Goal: Task Accomplishment & Management: Complete application form

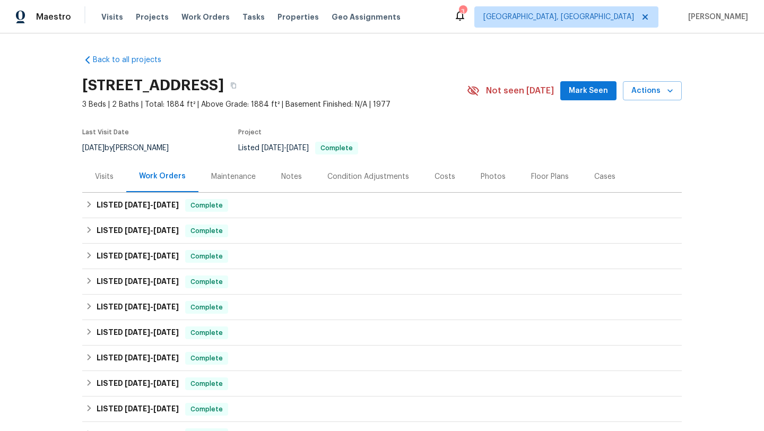
click at [108, 184] on div "Visits" at bounding box center [104, 176] width 44 height 31
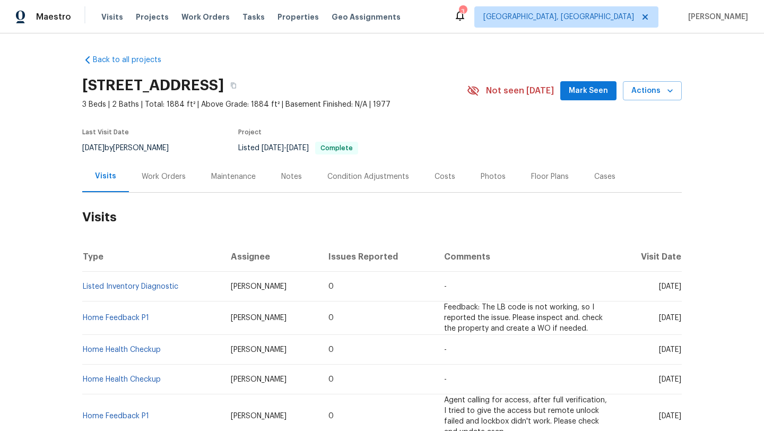
drag, startPoint x: 638, startPoint y: 287, endPoint x: 663, endPoint y: 289, distance: 24.5
click at [663, 289] on span "[DATE]" at bounding box center [670, 286] width 22 height 7
click at [681, 294] on td "[DATE]" at bounding box center [649, 287] width 66 height 30
drag, startPoint x: 637, startPoint y: 287, endPoint x: 680, endPoint y: 289, distance: 43.0
click at [680, 289] on span "[DATE]" at bounding box center [670, 286] width 22 height 7
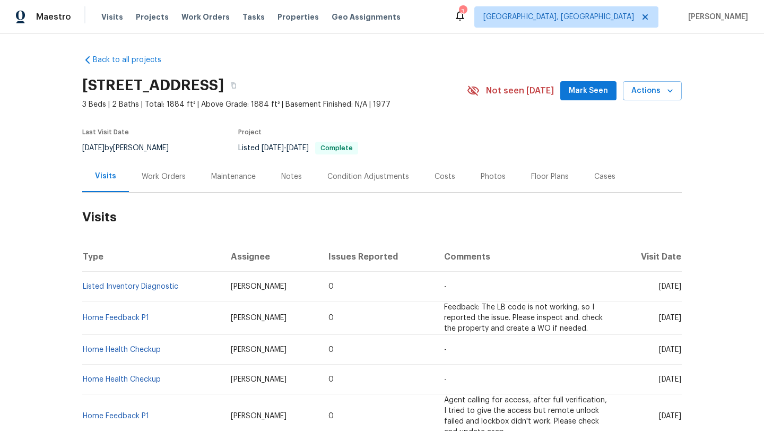
copy span "[DATE]"
click at [141, 182] on div "Work Orders" at bounding box center [164, 176] width 70 height 31
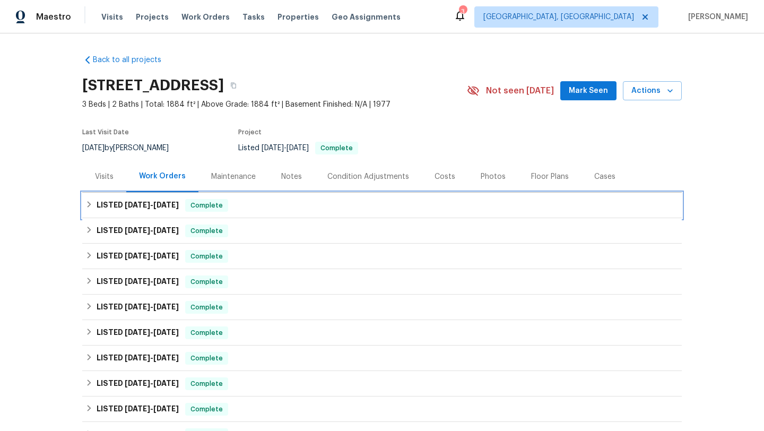
click at [152, 204] on span "[DATE] - [DATE]" at bounding box center [152, 204] width 54 height 7
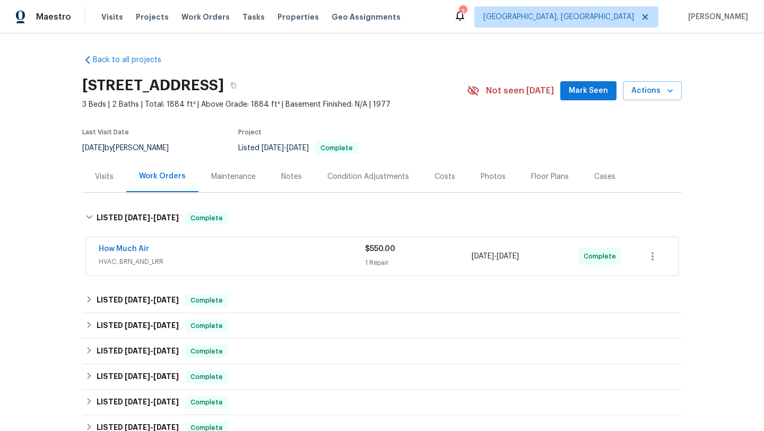
drag, startPoint x: 546, startPoint y: 257, endPoint x: 469, endPoint y: 256, distance: 77.0
click at [469, 256] on div "How Much Air HVAC, BRN_AND_LRR $550.00 1 Repair [DATE] - [DATE] Complete" at bounding box center [369, 256] width 541 height 25
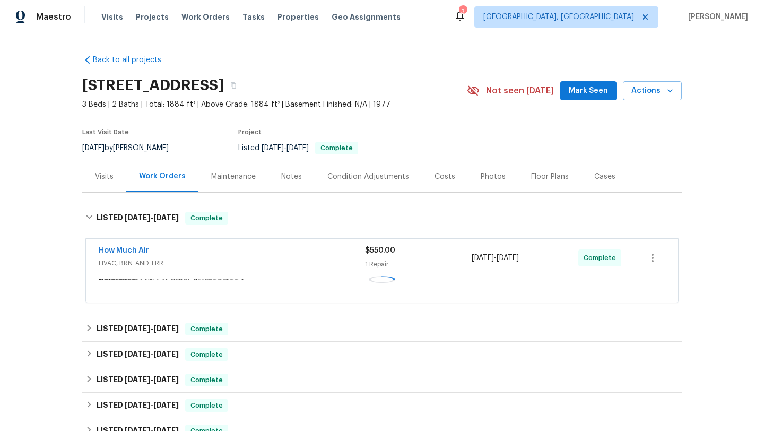
copy div "1 Repair [DATE] - [DATE]"
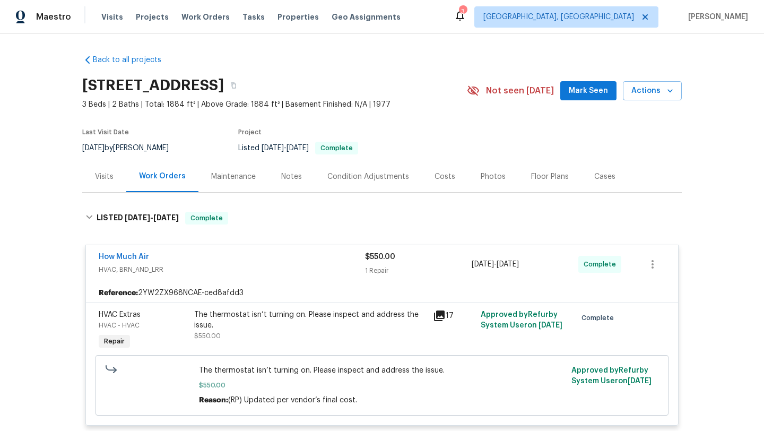
click at [102, 172] on div "Visits" at bounding box center [104, 176] width 19 height 11
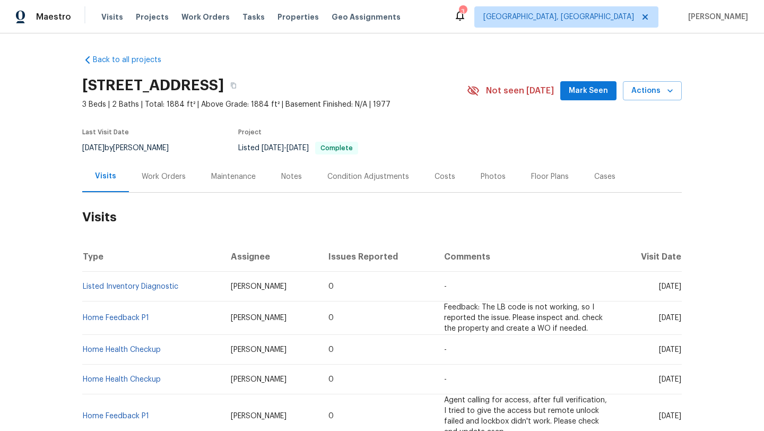
click at [606, 180] on div "Cases" at bounding box center [604, 176] width 21 height 11
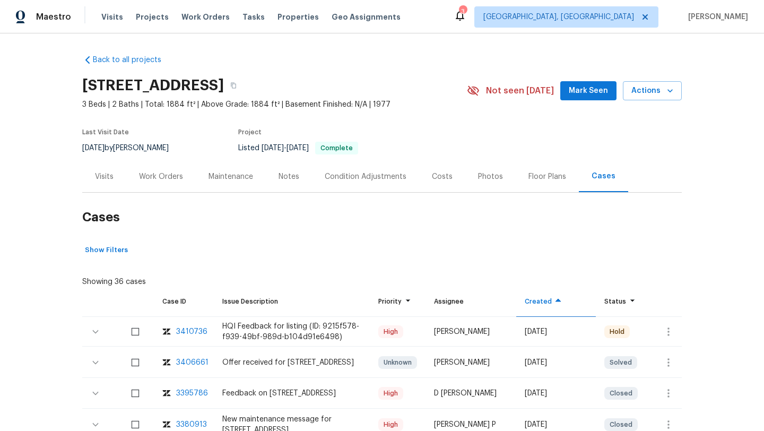
scroll to position [32, 0]
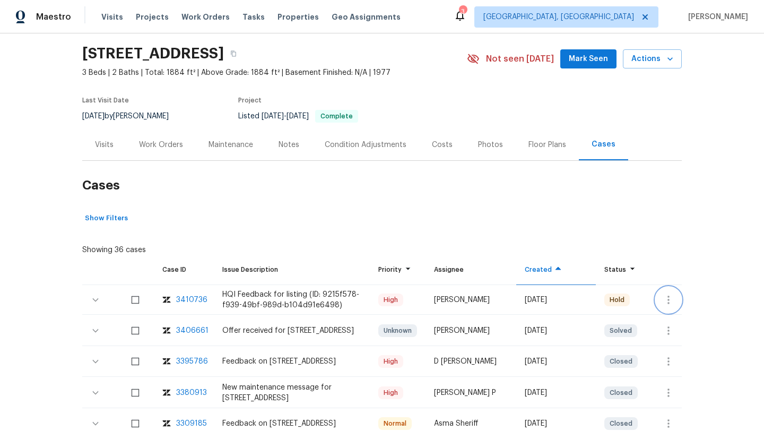
click at [668, 301] on icon "button" at bounding box center [668, 299] width 13 height 13
click at [682, 298] on li "Create a visit" at bounding box center [702, 300] width 110 height 18
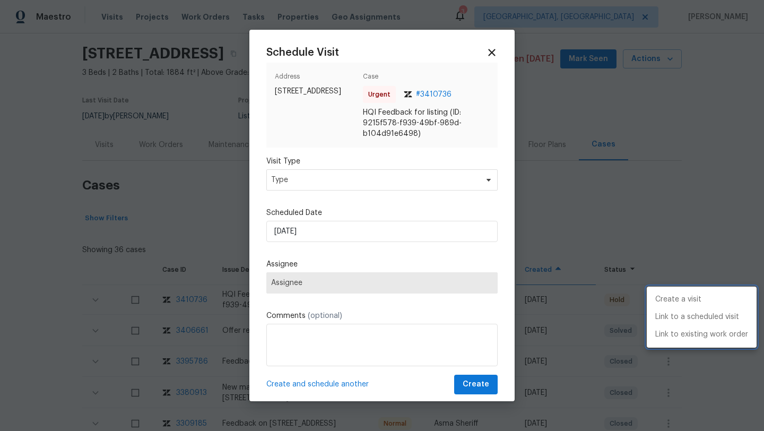
click at [312, 185] on div at bounding box center [382, 215] width 764 height 431
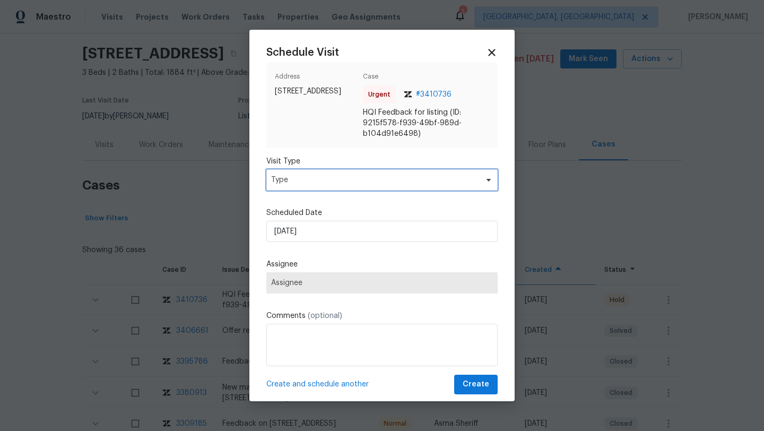
click at [307, 183] on span "Type" at bounding box center [374, 180] width 206 height 11
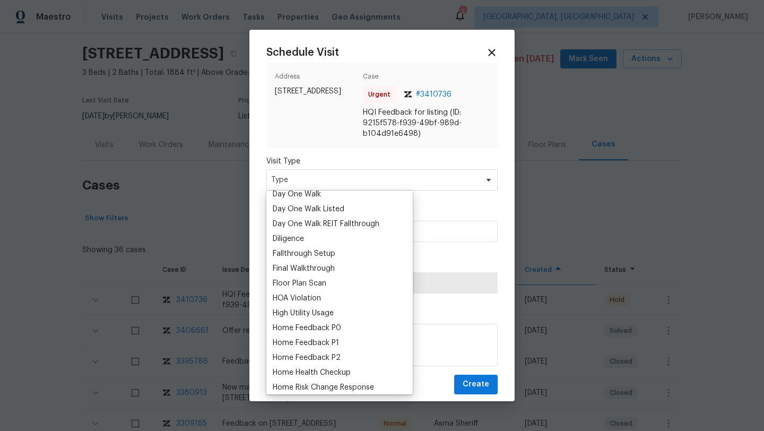
scroll to position [218, 0]
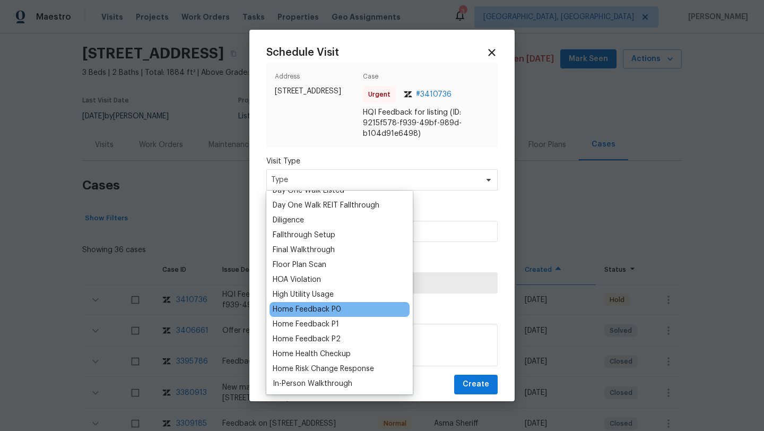
click at [318, 308] on div "Home Feedback P0" at bounding box center [307, 309] width 68 height 11
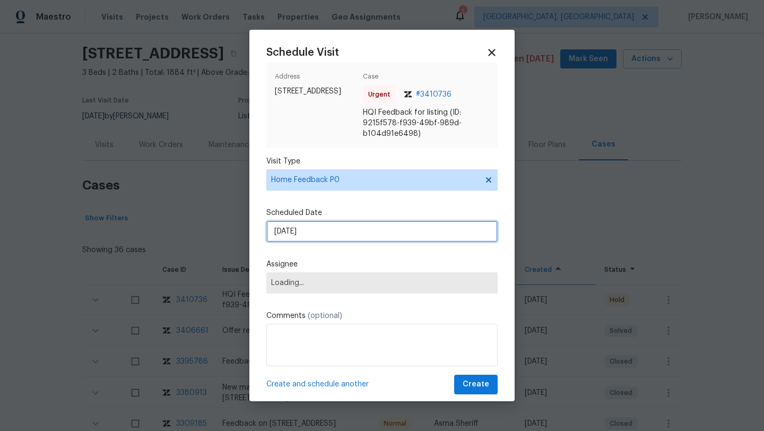
click at [333, 230] on input "[DATE]" at bounding box center [381, 231] width 231 height 21
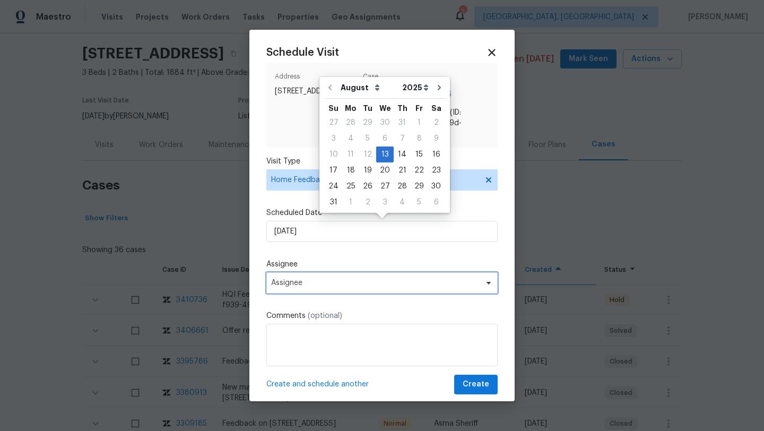
click at [330, 284] on span "Assignee" at bounding box center [375, 283] width 208 height 8
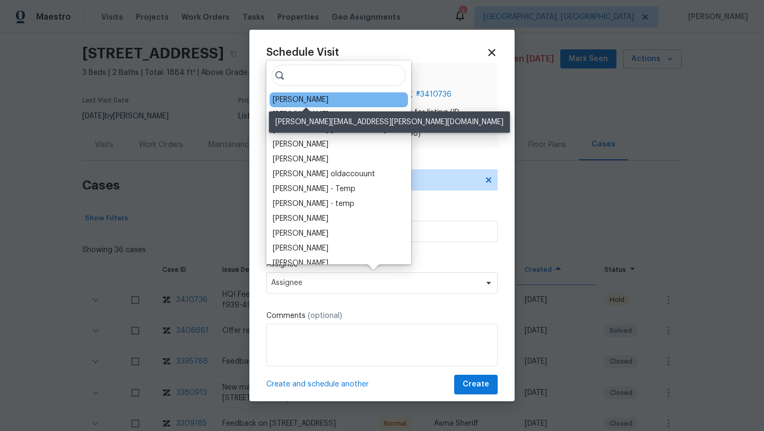
click at [304, 100] on div "[PERSON_NAME]" at bounding box center [301, 99] width 56 height 11
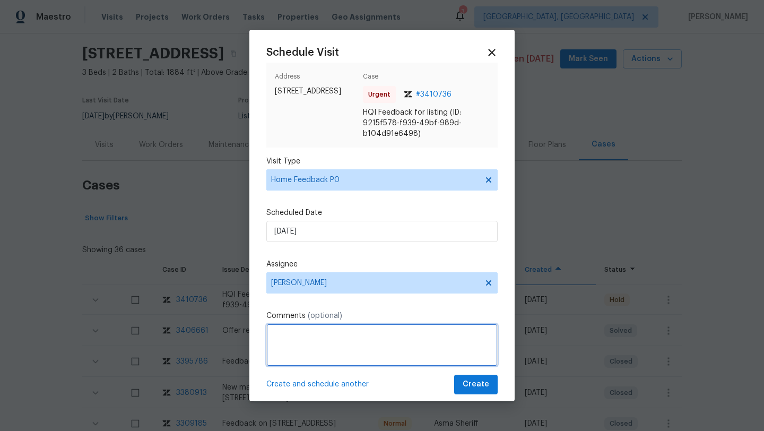
click at [322, 345] on textarea at bounding box center [381, 345] width 231 height 42
paste textarea "lockbox code does not work. agent on a tour not able to access the property"
type textarea "Feedback: lockbox code does not work. agent on a tour not able to access the pr…"
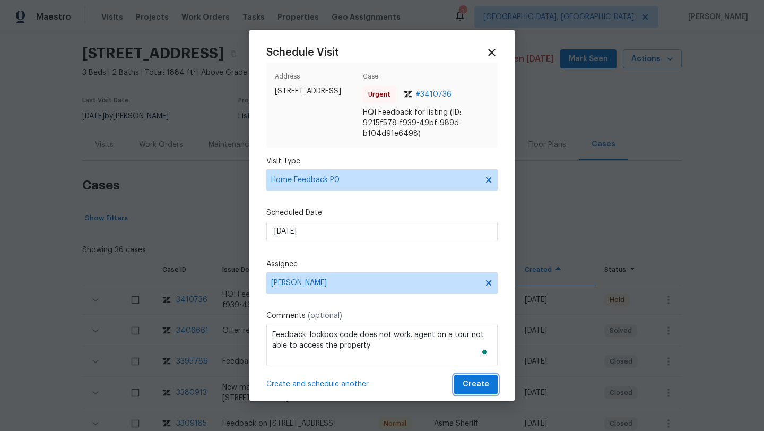
click at [485, 386] on span "Create" at bounding box center [476, 384] width 27 height 13
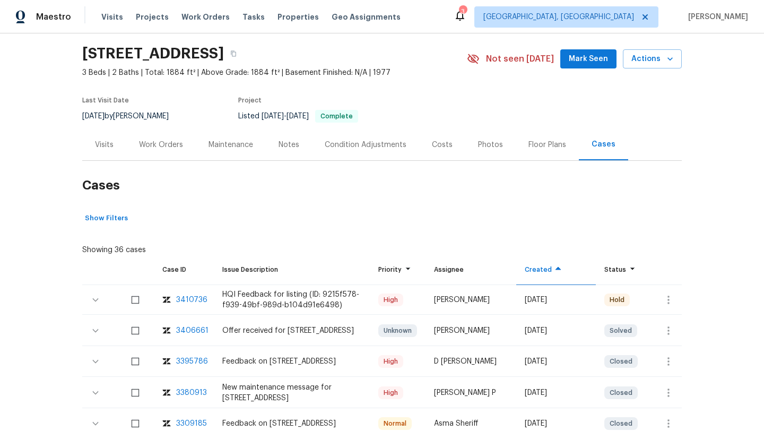
click at [107, 142] on div "Visits" at bounding box center [104, 145] width 19 height 11
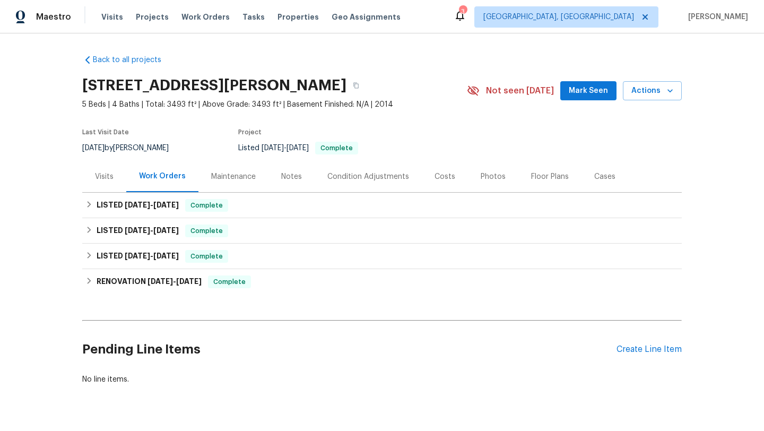
click at [72, 168] on div "Back to all projects 2910 Blake Towers Ln, Buford, GA 30519 5 Beds | 4 Baths | …" at bounding box center [382, 232] width 764 height 398
click at [93, 179] on div "Visits" at bounding box center [104, 176] width 44 height 31
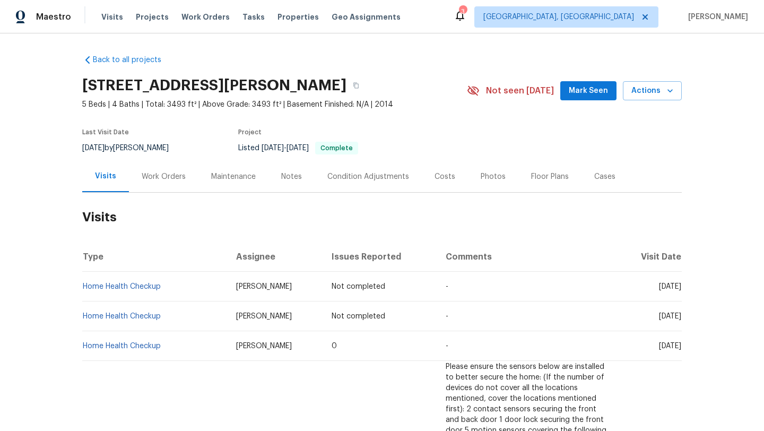
click at [659, 286] on span "Thu, Oct 09 2025" at bounding box center [670, 286] width 22 height 7
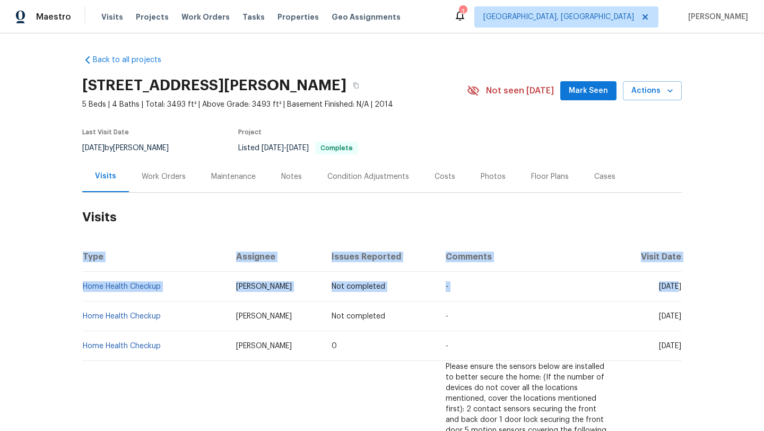
drag, startPoint x: 638, startPoint y: 287, endPoint x: 682, endPoint y: 290, distance: 43.6
click at [682, 290] on div "Back to all projects 2910 Blake Towers Ln, Buford, GA 30519 5 Beds | 4 Baths | …" at bounding box center [382, 232] width 764 height 398
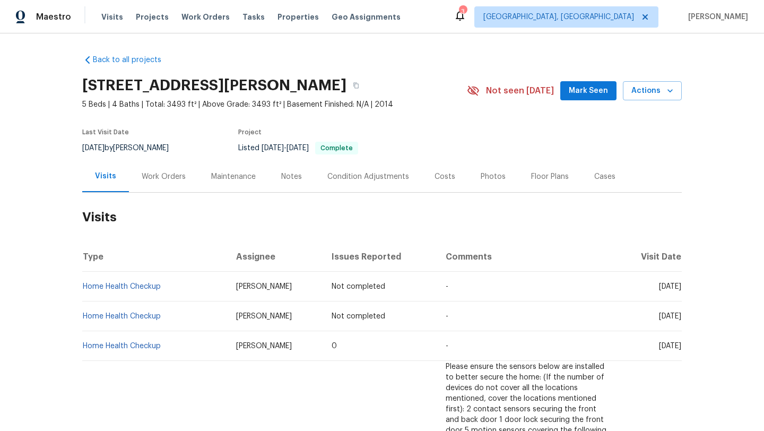
click at [683, 291] on div "Back to all projects 2910 Blake Towers Ln, Buford, GA 30519 5 Beds | 4 Baths | …" at bounding box center [382, 232] width 764 height 398
drag, startPoint x: 637, startPoint y: 288, endPoint x: 680, endPoint y: 292, distance: 42.7
click at [680, 292] on td "Thu, Oct 09 2025" at bounding box center [649, 287] width 65 height 30
copy span "Oct 09 2025"
click at [156, 169] on div "Work Orders" at bounding box center [164, 176] width 70 height 31
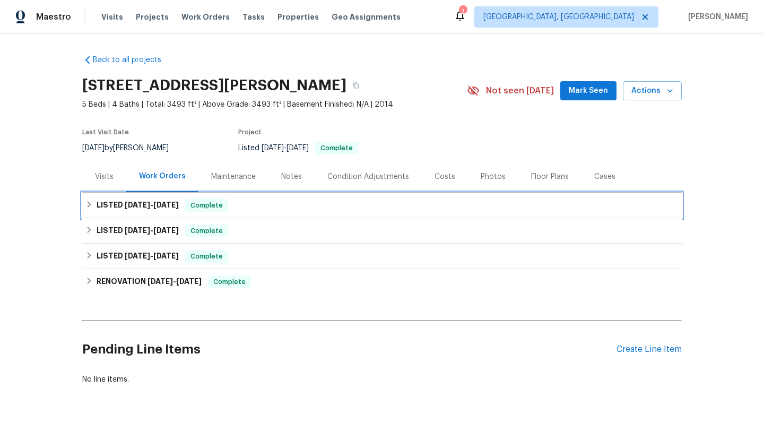
click at [187, 208] on div "Complete" at bounding box center [206, 205] width 43 height 13
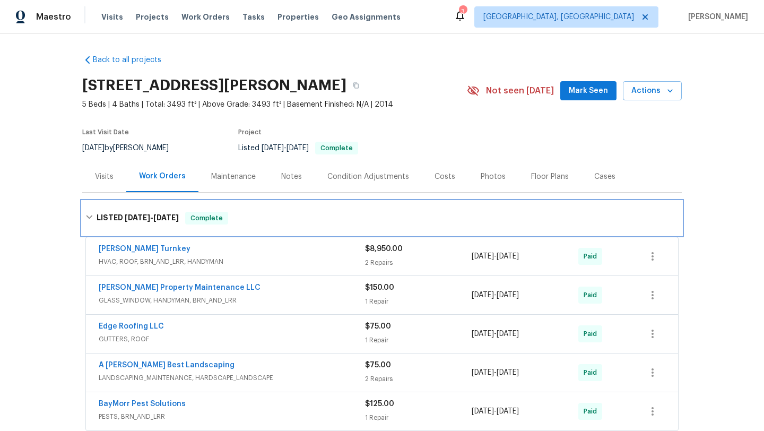
scroll to position [59, 0]
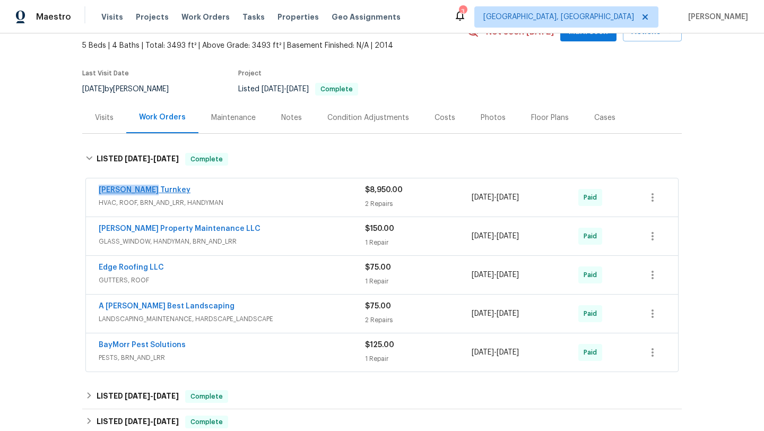
drag, startPoint x: 163, startPoint y: 191, endPoint x: 100, endPoint y: 191, distance: 63.2
click at [100, 191] on div "Davis Turnkey" at bounding box center [232, 191] width 266 height 13
copy link "Davis Turnkey"
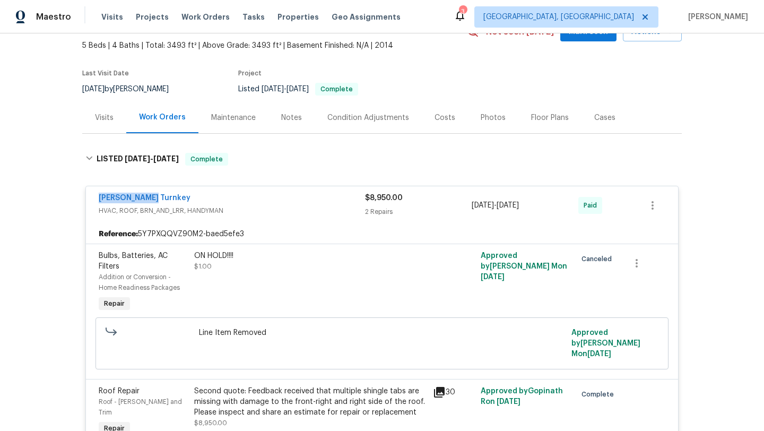
drag, startPoint x: 550, startPoint y: 206, endPoint x: 470, endPoint y: 206, distance: 80.1
click at [470, 206] on div "Davis Turnkey HVAC, ROOF, BRN_AND_LRR, HANDYMAN $8,950.00 2 Repairs 7/14/2025 -…" at bounding box center [369, 205] width 541 height 25
copy div "7/14/2025 - 7/22/2025"
